Goal: Task Accomplishment & Management: Manage account settings

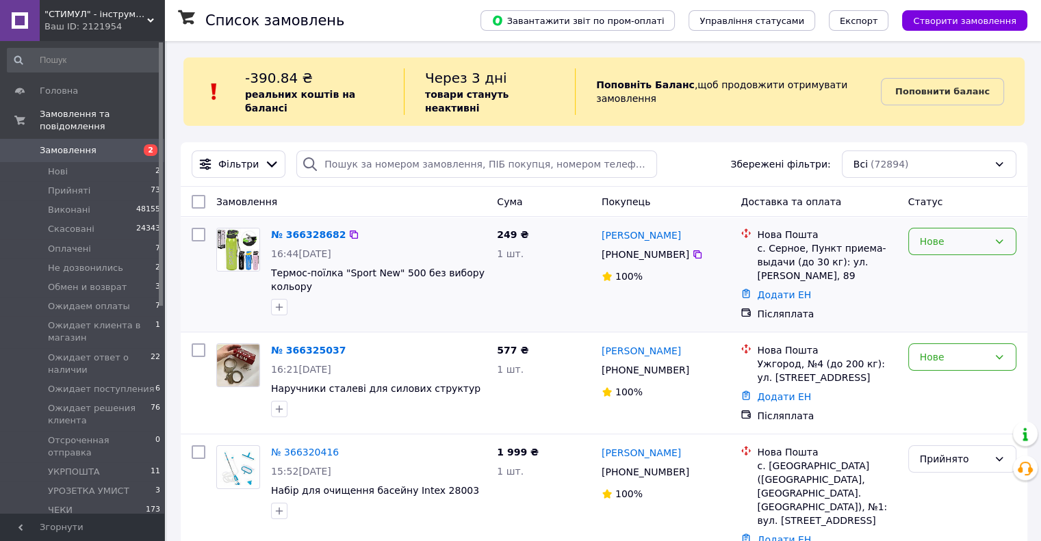
drag, startPoint x: 944, startPoint y: 224, endPoint x: 944, endPoint y: 235, distance: 10.9
click at [944, 234] on div "Нове" at bounding box center [953, 241] width 68 height 15
click at [935, 257] on li "Прийнято" at bounding box center [961, 258] width 107 height 25
click at [930, 350] on div "Нове" at bounding box center [953, 357] width 68 height 15
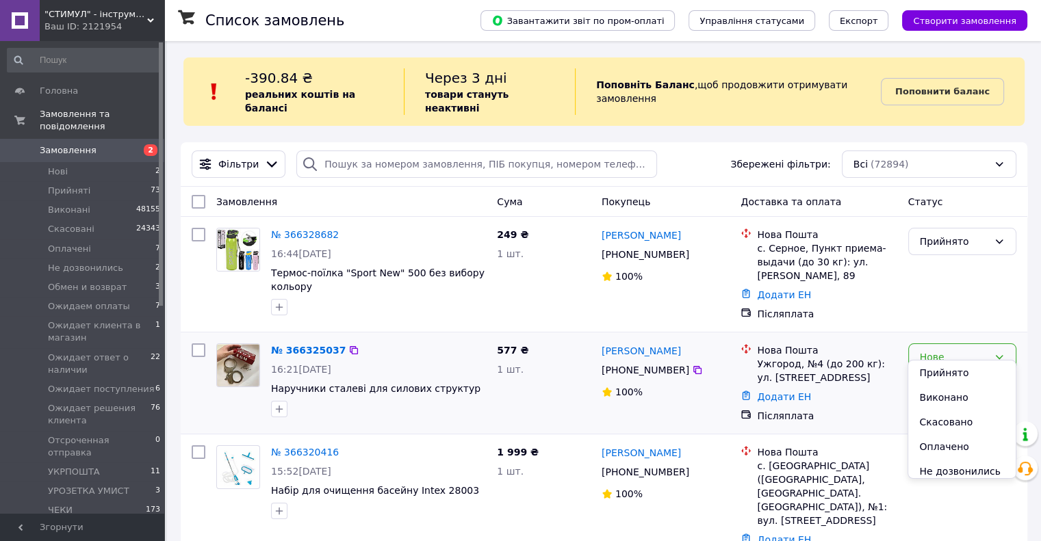
click at [931, 373] on li "Прийнято" at bounding box center [961, 373] width 107 height 25
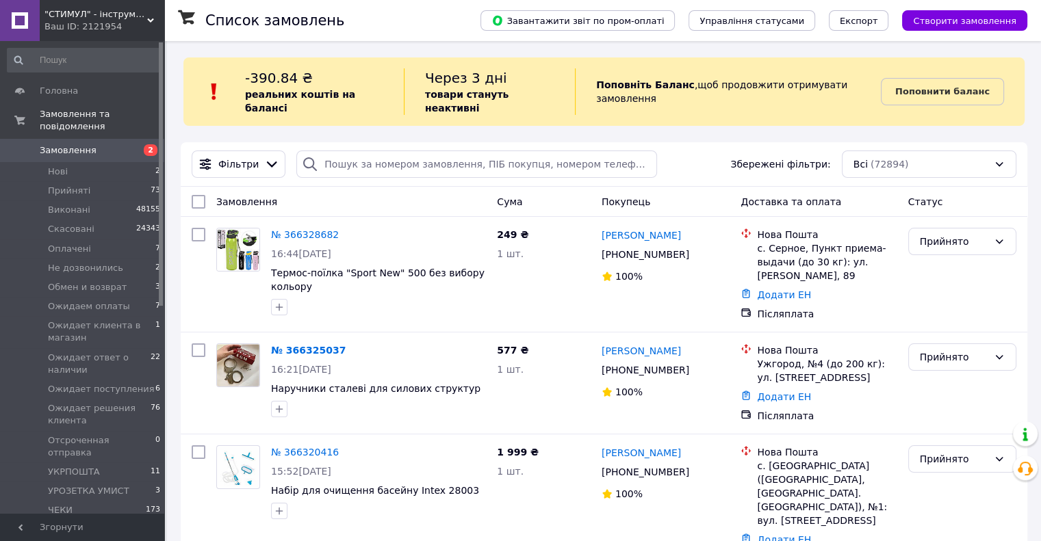
click at [57, 144] on span "Замовлення" at bounding box center [68, 150] width 57 height 12
click at [625, 228] on link "Юлій Бадов" at bounding box center [640, 235] width 79 height 14
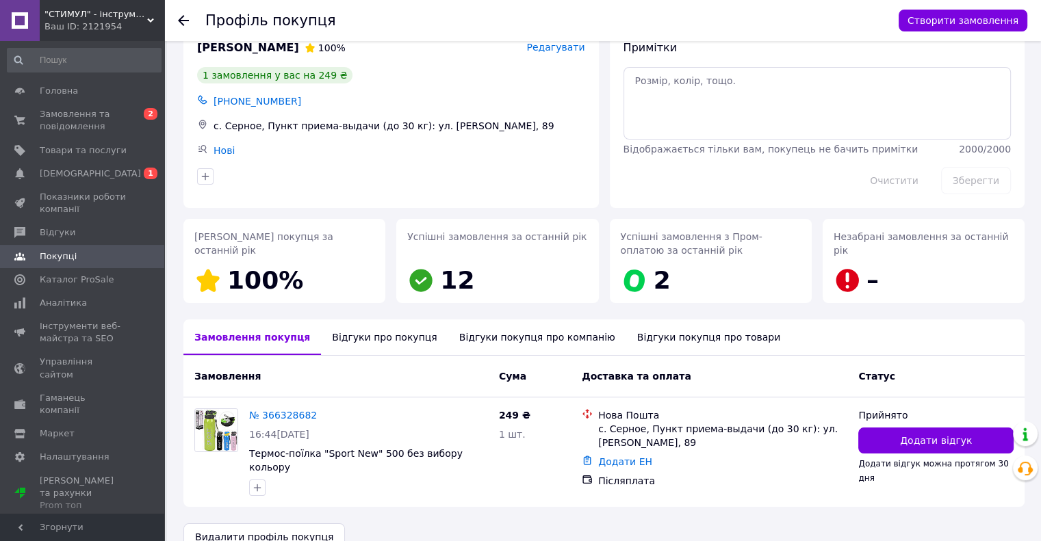
scroll to position [48, 0]
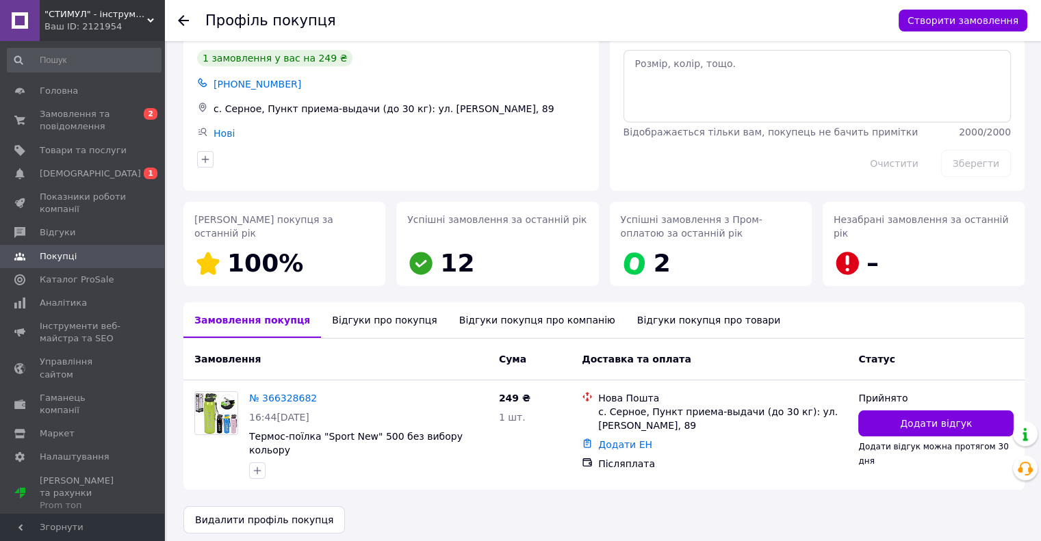
click at [339, 312] on div "Відгуки про покупця" at bounding box center [384, 320] width 127 height 36
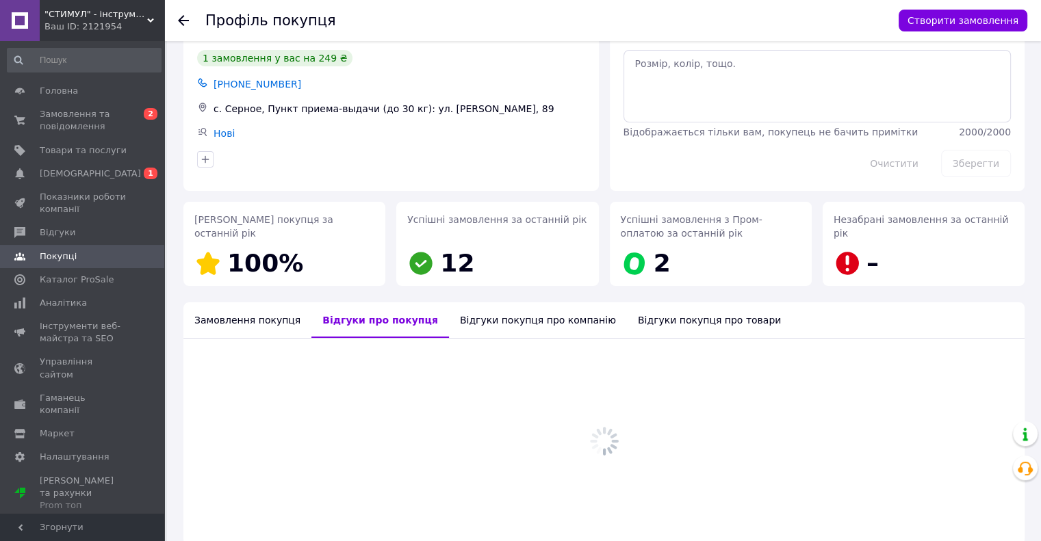
click at [478, 332] on div "Відгуки покупця про компанію" at bounding box center [538, 320] width 178 height 36
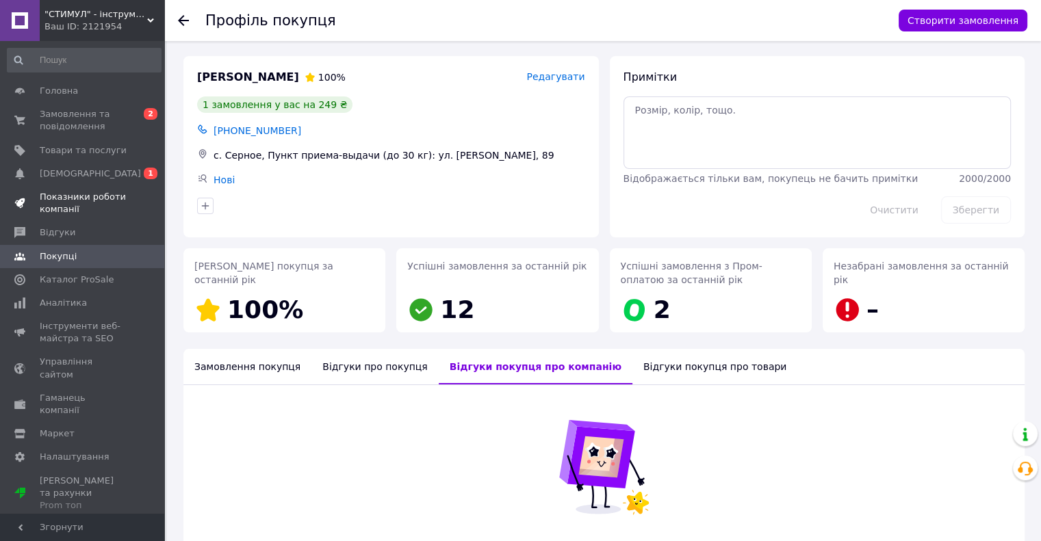
scroll to position [0, 0]
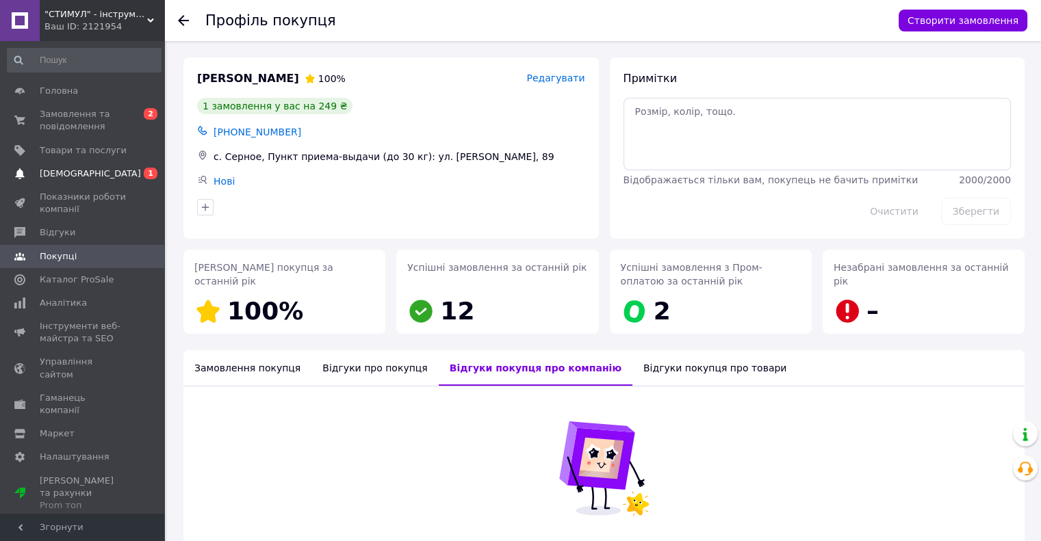
click at [84, 174] on span "[DEMOGRAPHIC_DATA]" at bounding box center [90, 174] width 101 height 12
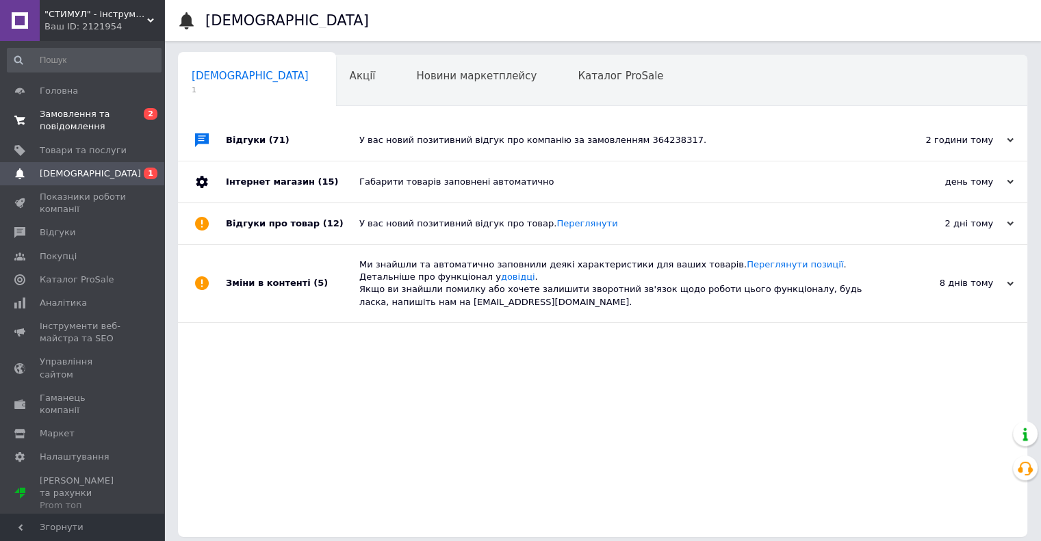
click at [49, 114] on span "Замовлення та повідомлення" at bounding box center [83, 120] width 87 height 25
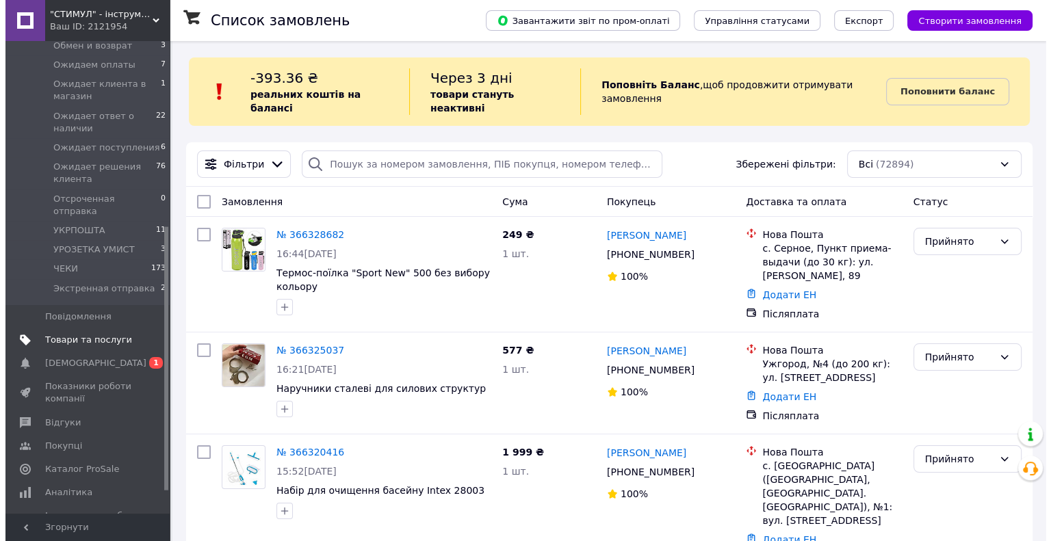
scroll to position [342, 0]
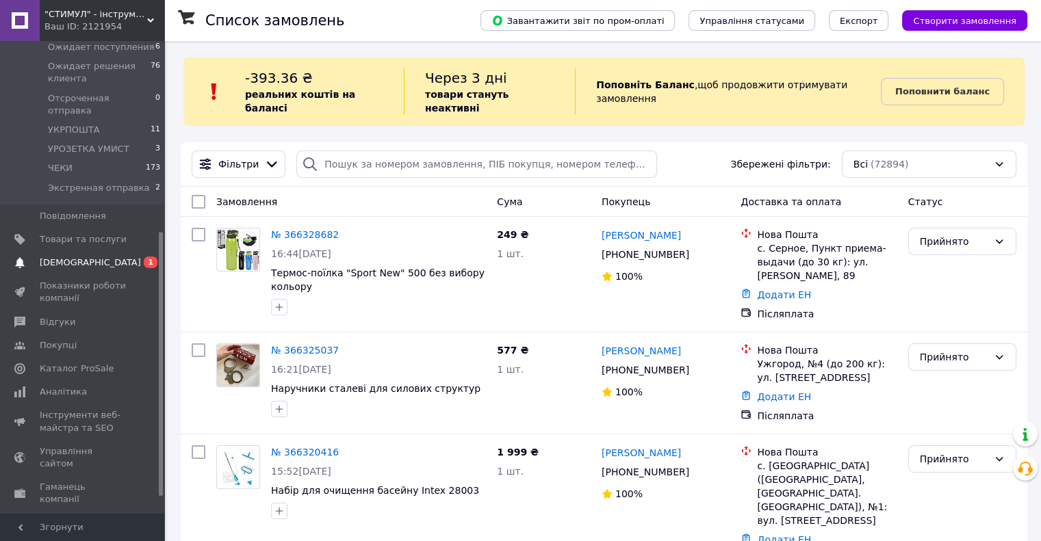
click at [68, 257] on span "[DEMOGRAPHIC_DATA]" at bounding box center [90, 263] width 101 height 12
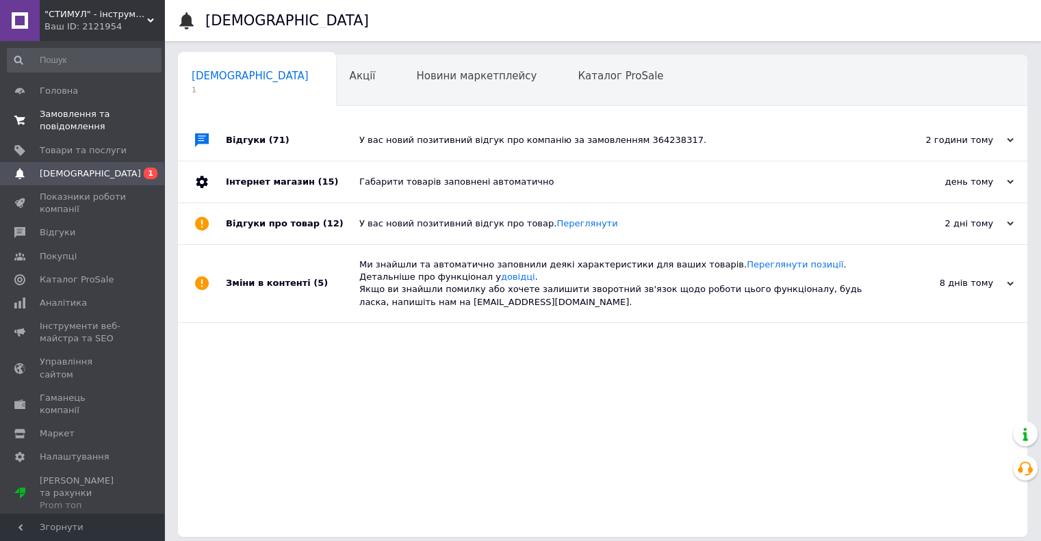
click at [51, 126] on span "Замовлення та повідомлення" at bounding box center [83, 120] width 87 height 25
